Goal: Task Accomplishment & Management: Manage account settings

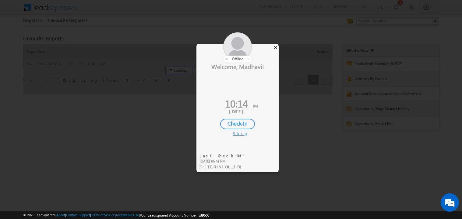
click at [273, 50] on div "×" at bounding box center [276, 47] width 6 height 7
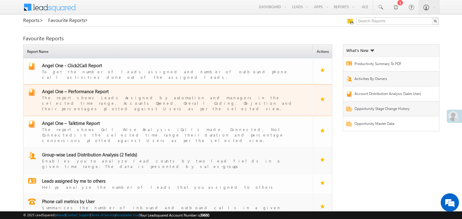
click at [85, 88] on span "Angel One – Performance Report" at bounding box center [75, 91] width 67 height 6
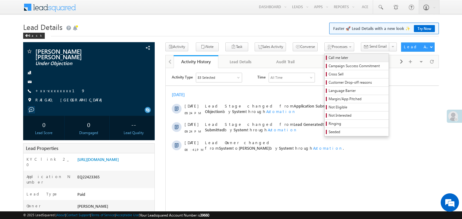
click at [329, 58] on span "Call me later" at bounding box center [358, 57] width 58 height 5
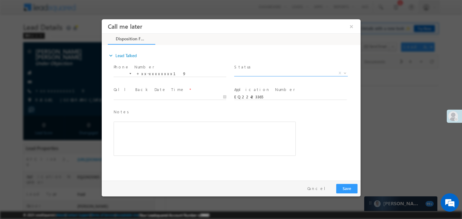
click at [255, 74] on span "X" at bounding box center [291, 73] width 114 height 6
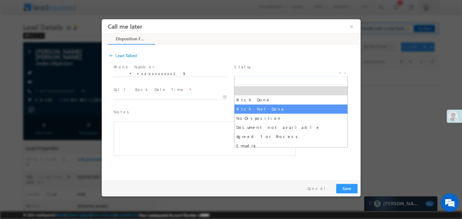
select select "Pitch Not Done"
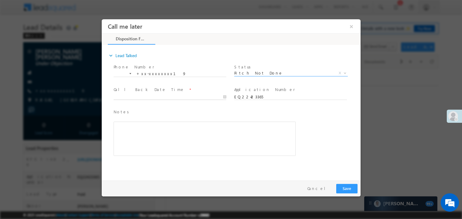
click at [159, 98] on body "Call me later ×" at bounding box center [231, 98] width 259 height 158
type input "09/13/25 10:15 PM"
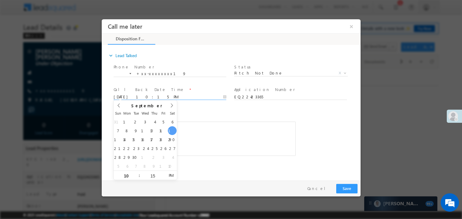
click at [209, 144] on div "Rich Text Editor, 40788eee-0fb2-11ec-a811-0adc8a9d82c2__tab1__section1__Notes__…" at bounding box center [204, 138] width 182 height 34
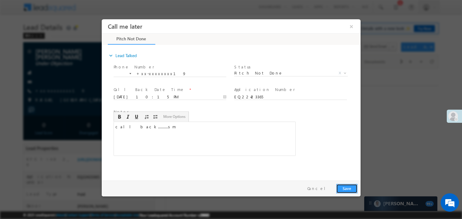
click at [343, 189] on button "Save" at bounding box center [346, 187] width 21 height 9
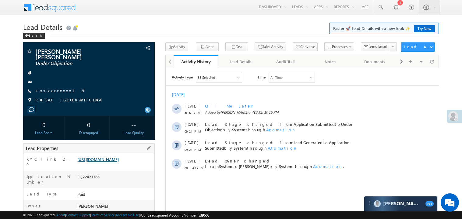
click at [115, 161] on link "https://angelbroking1-pk3em7sa.customui-test.leadsquared.com?leadId=3a910e5a-f0…" at bounding box center [97, 158] width 41 height 5
